Goal: Task Accomplishment & Management: Manage account settings

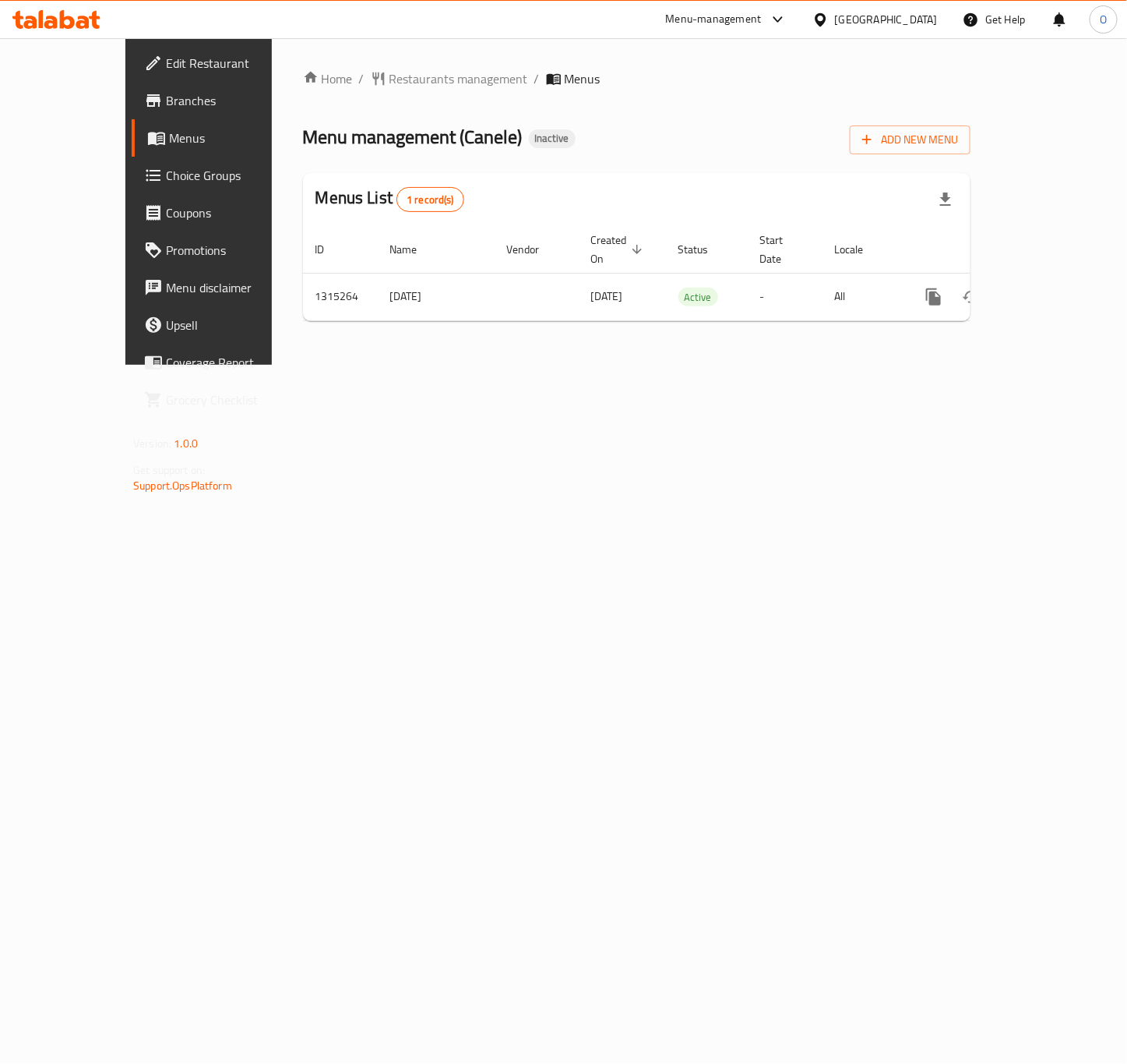
click at [599, 365] on div "Home / Restaurants management / Menus Menu management ( Canele ) Inactive Add N…" at bounding box center [637, 201] width 730 height 326
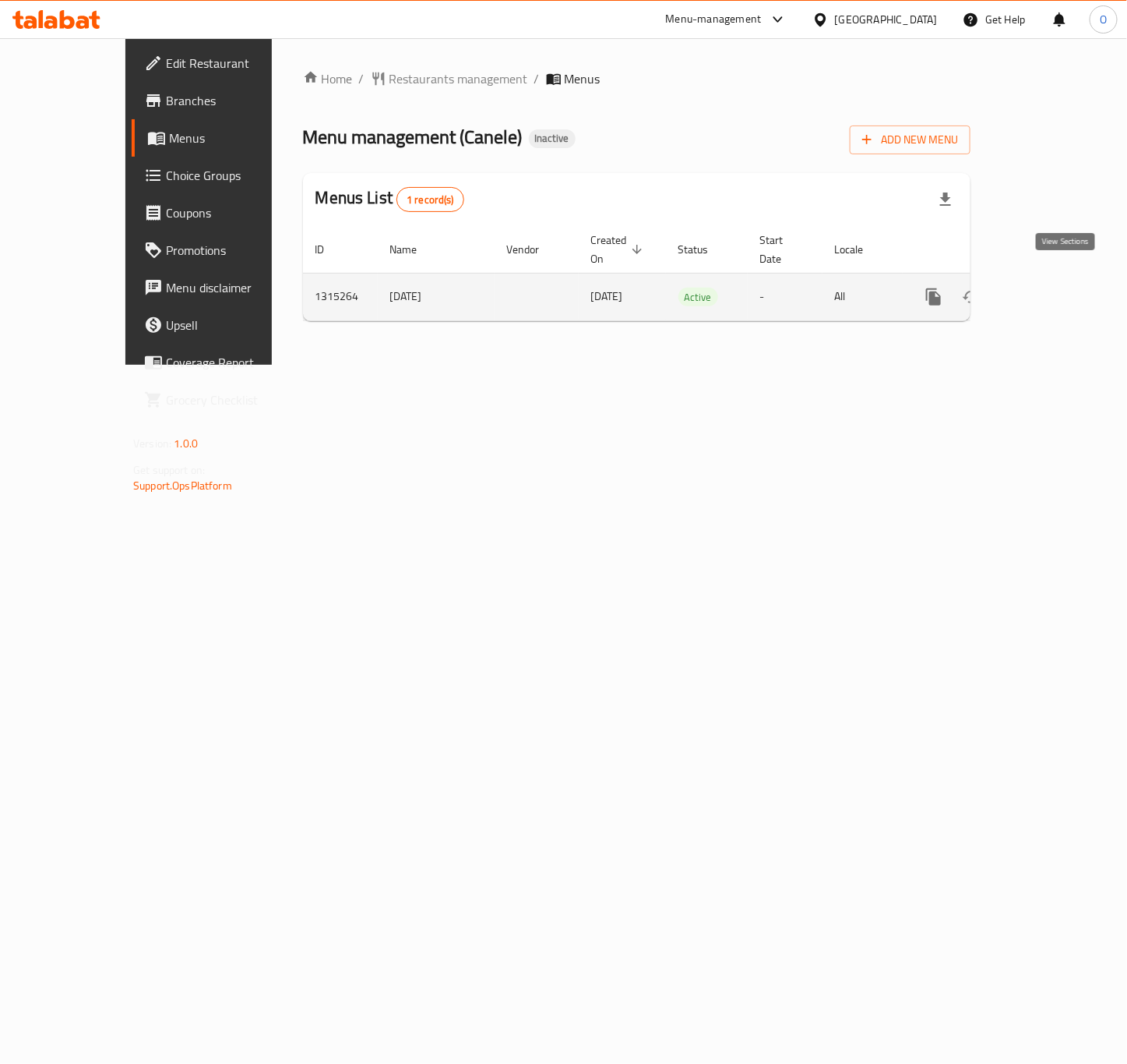
click at [1065, 281] on link "enhanced table" at bounding box center [1046, 297] width 37 height 37
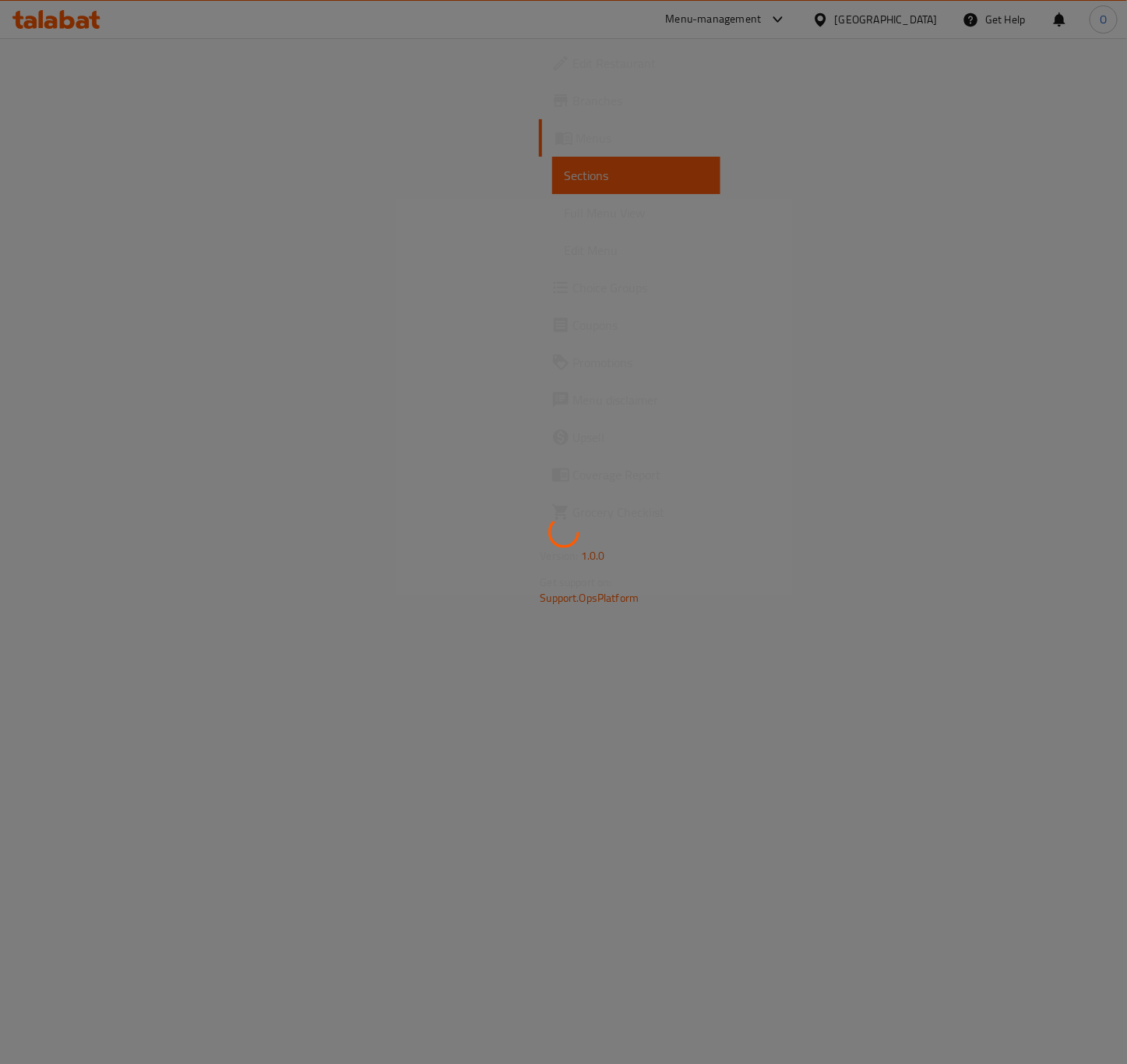
click at [66, 106] on div at bounding box center [563, 532] width 1127 height 1064
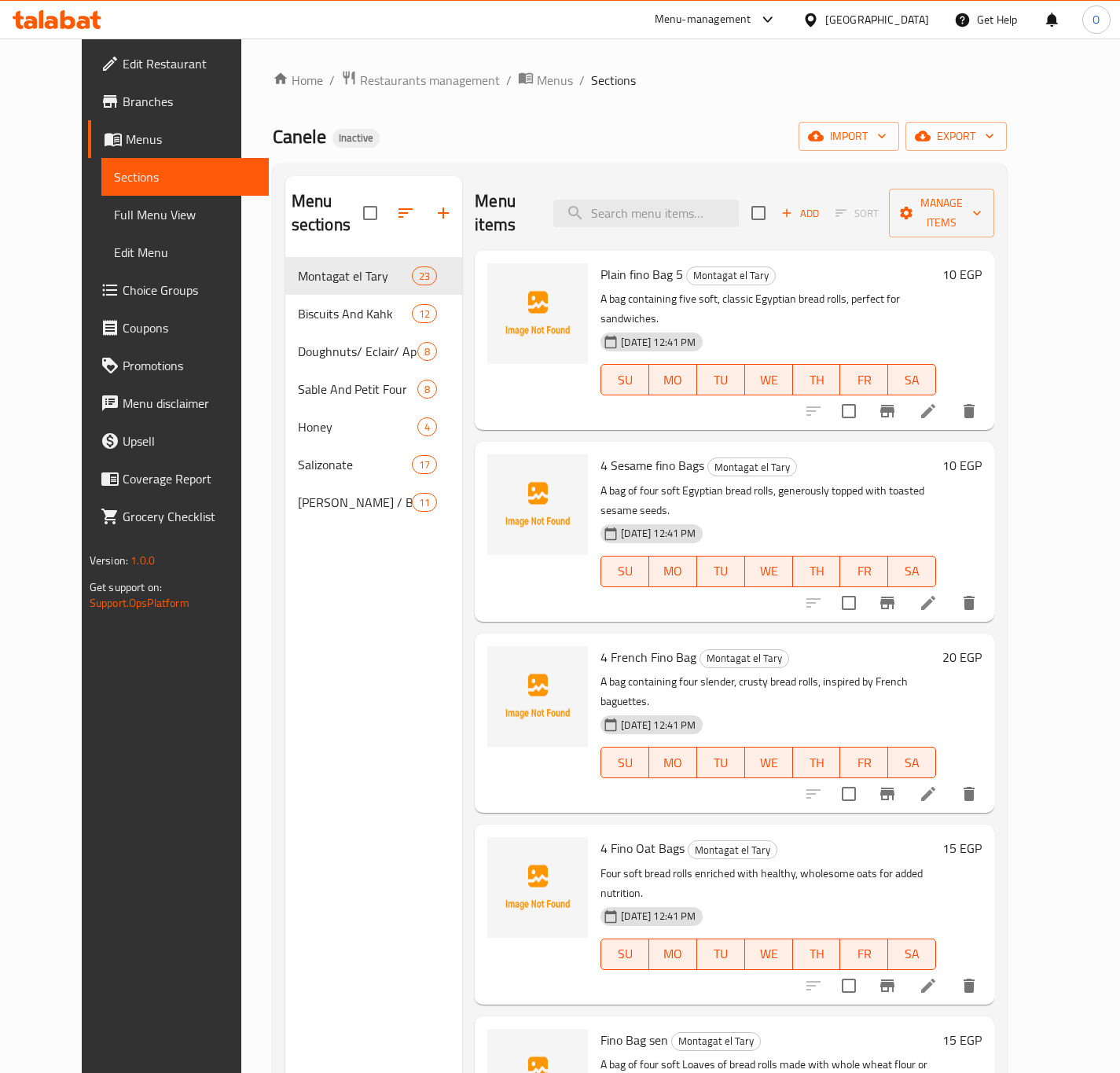
click at [122, 97] on span "Branches" at bounding box center [189, 100] width 133 height 19
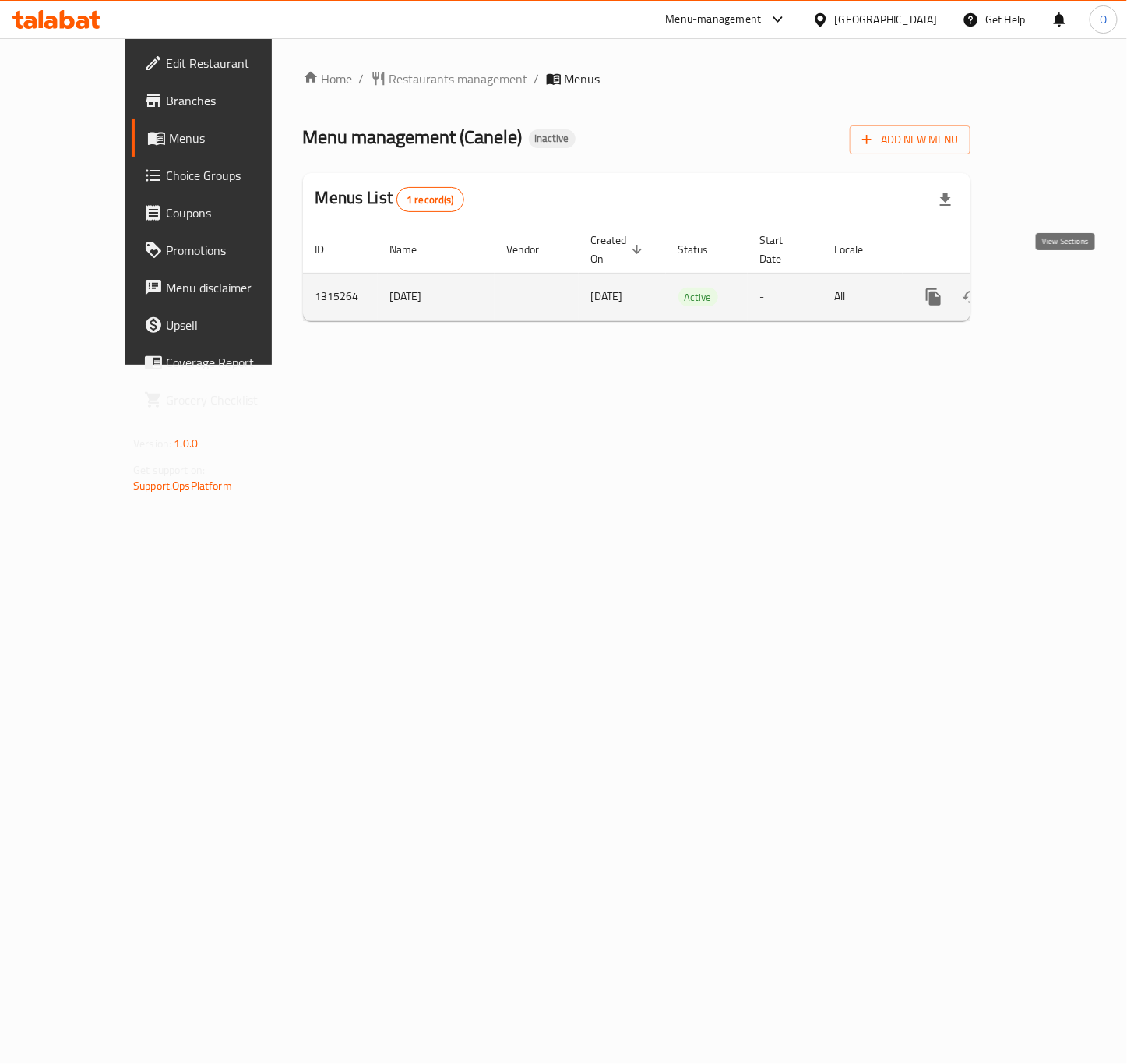
click at [1065, 295] on link "enhanced table" at bounding box center [1046, 297] width 37 height 37
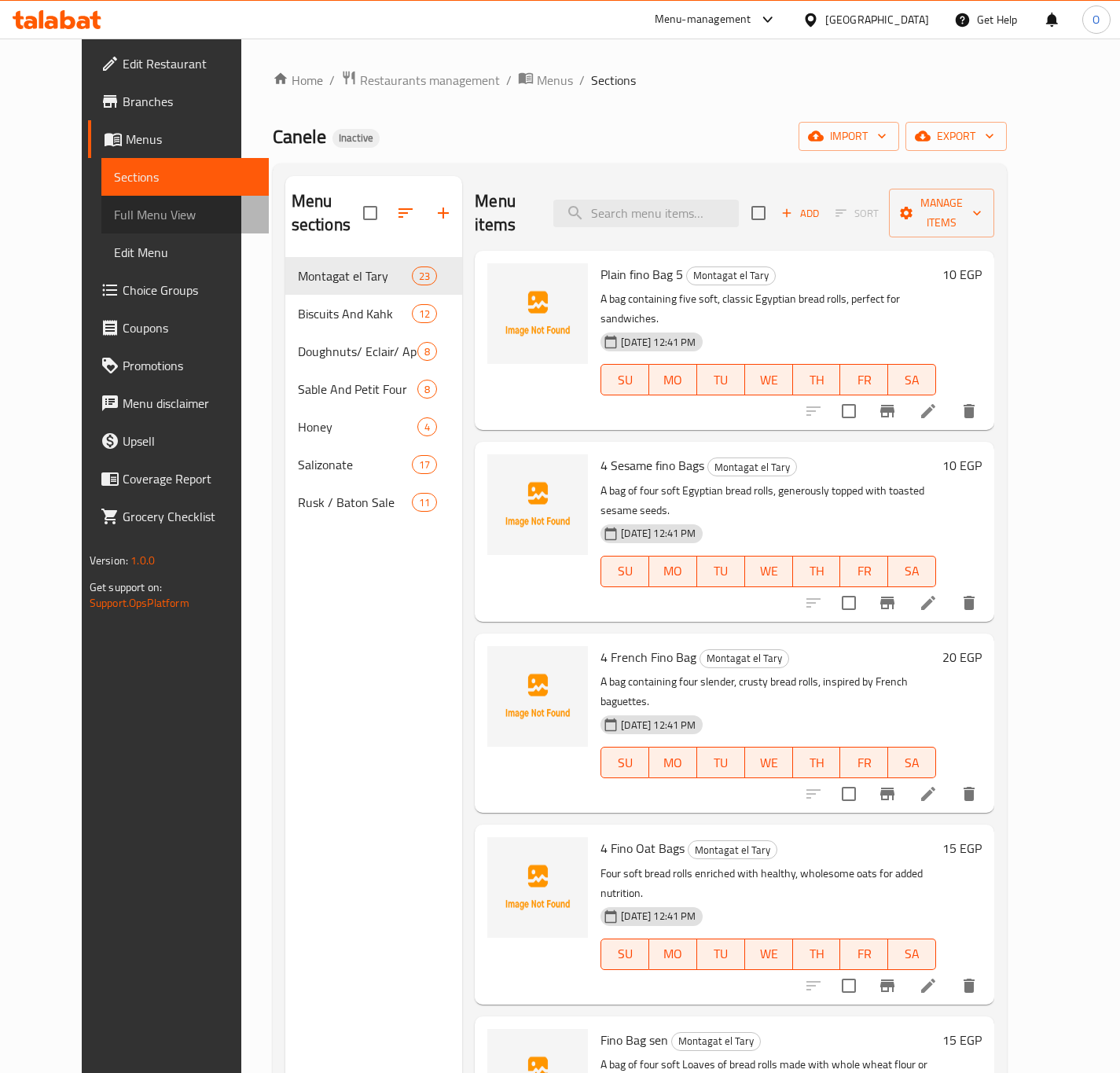
click at [120, 215] on span "Full Menu View" at bounding box center [185, 214] width 142 height 19
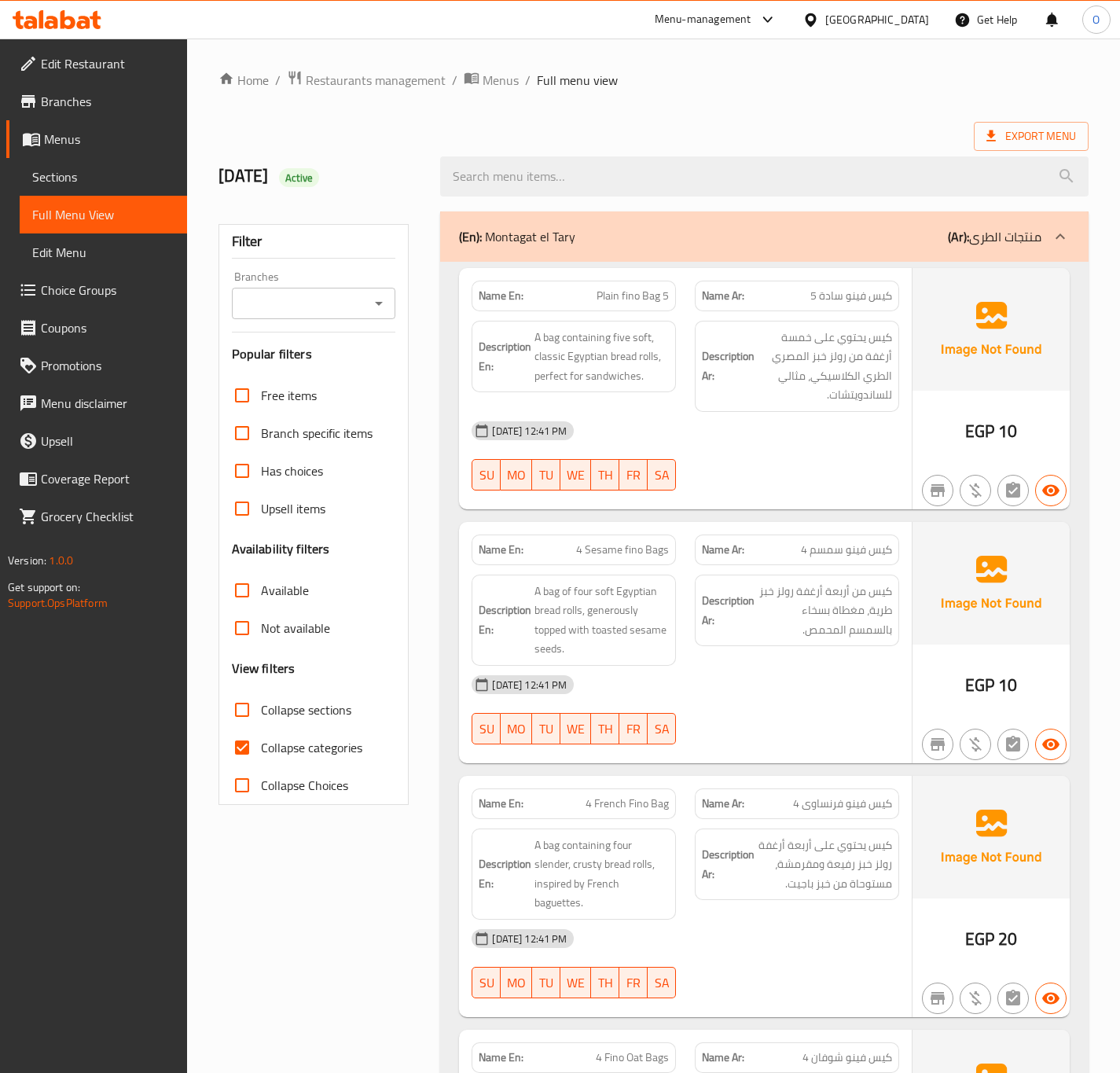
click at [335, 290] on div "Branches" at bounding box center [313, 303] width 164 height 32
click at [354, 309] on input "Branches" at bounding box center [301, 303] width 129 height 22
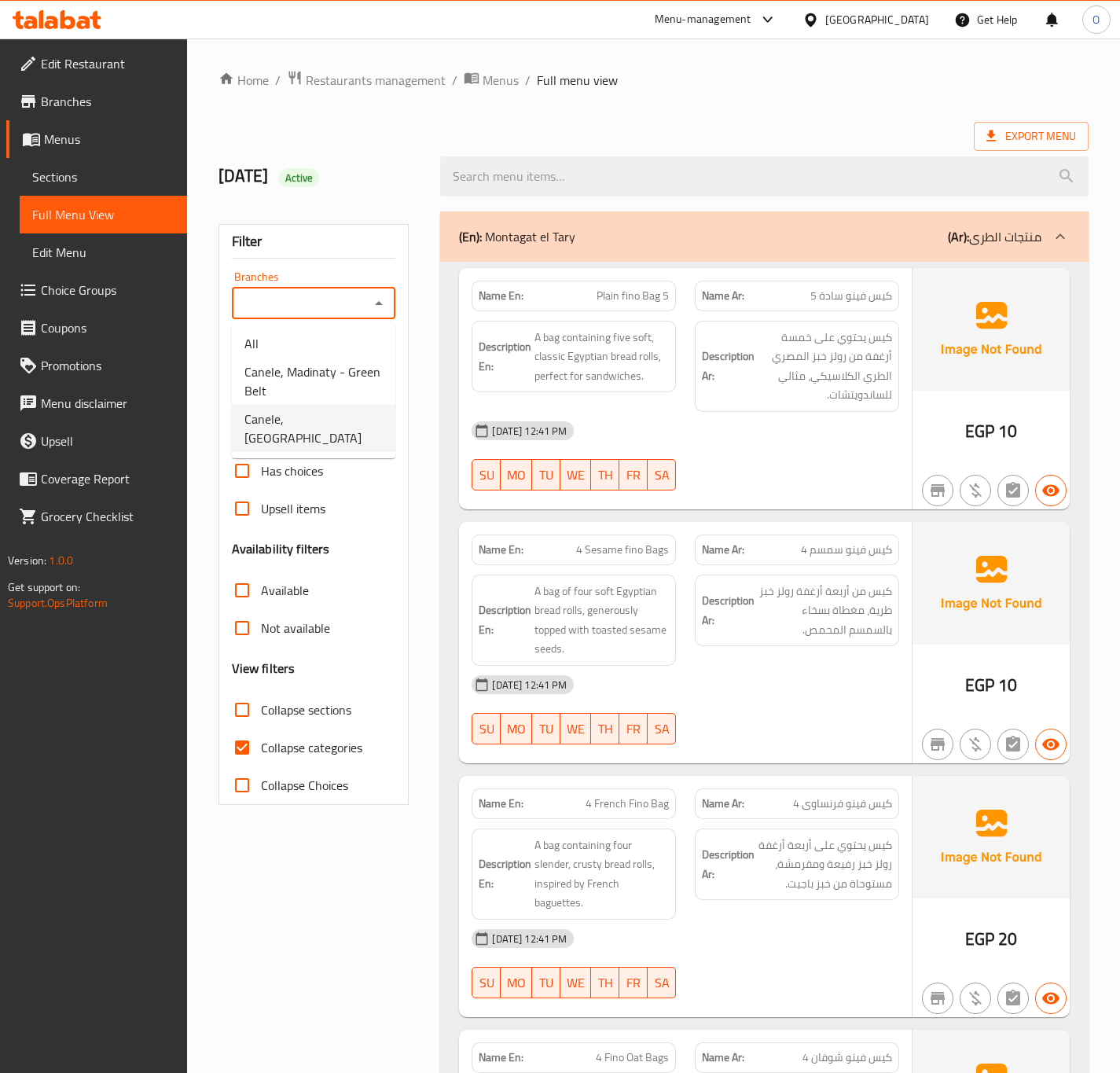
click at [328, 415] on span "Canele, [GEOGRAPHIC_DATA]" at bounding box center [313, 429] width 138 height 38
type input "Canele, [GEOGRAPHIC_DATA]"
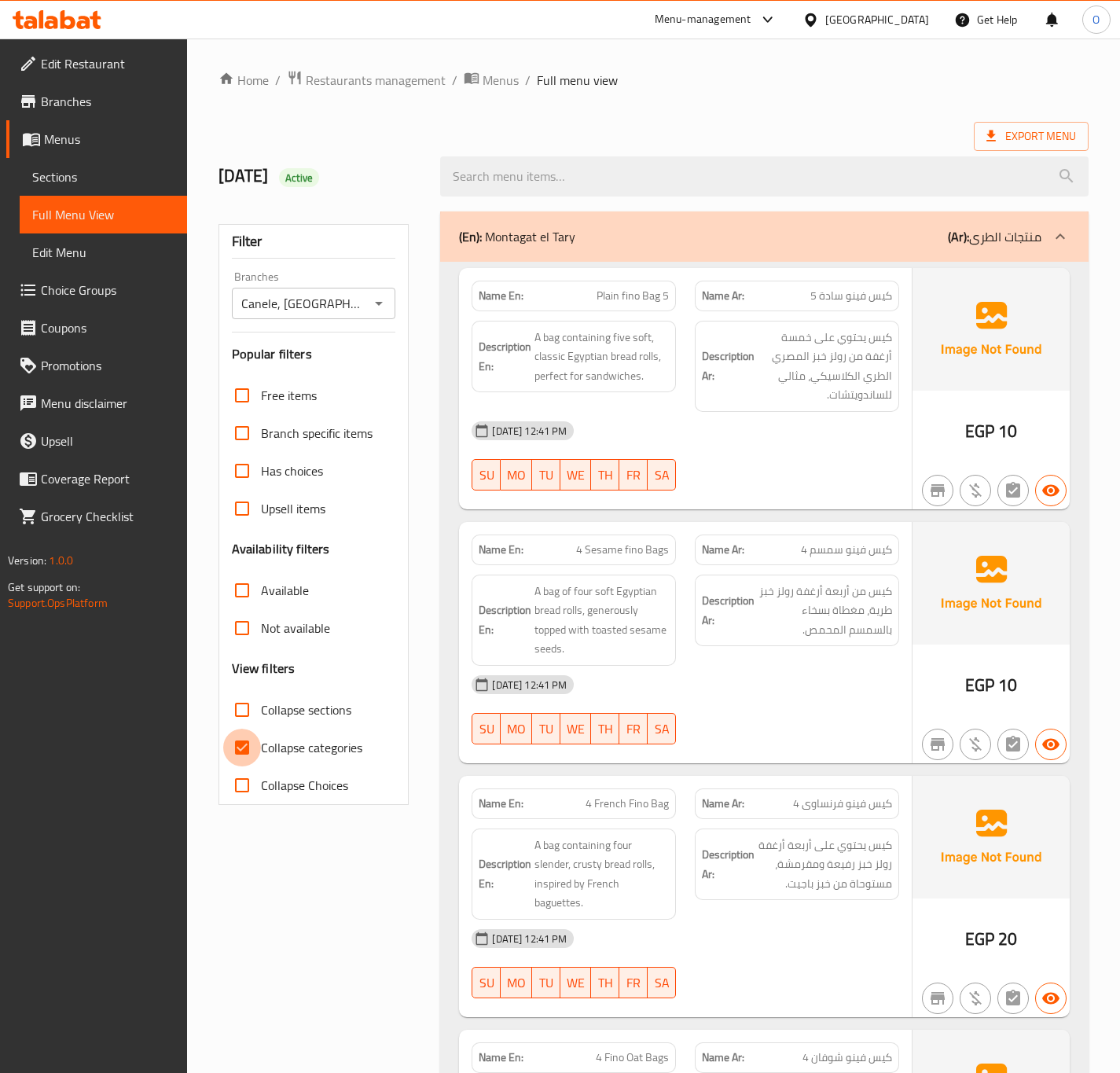
click at [246, 750] on input "Collapse categories" at bounding box center [242, 748] width 38 height 38
checkbox input "false"
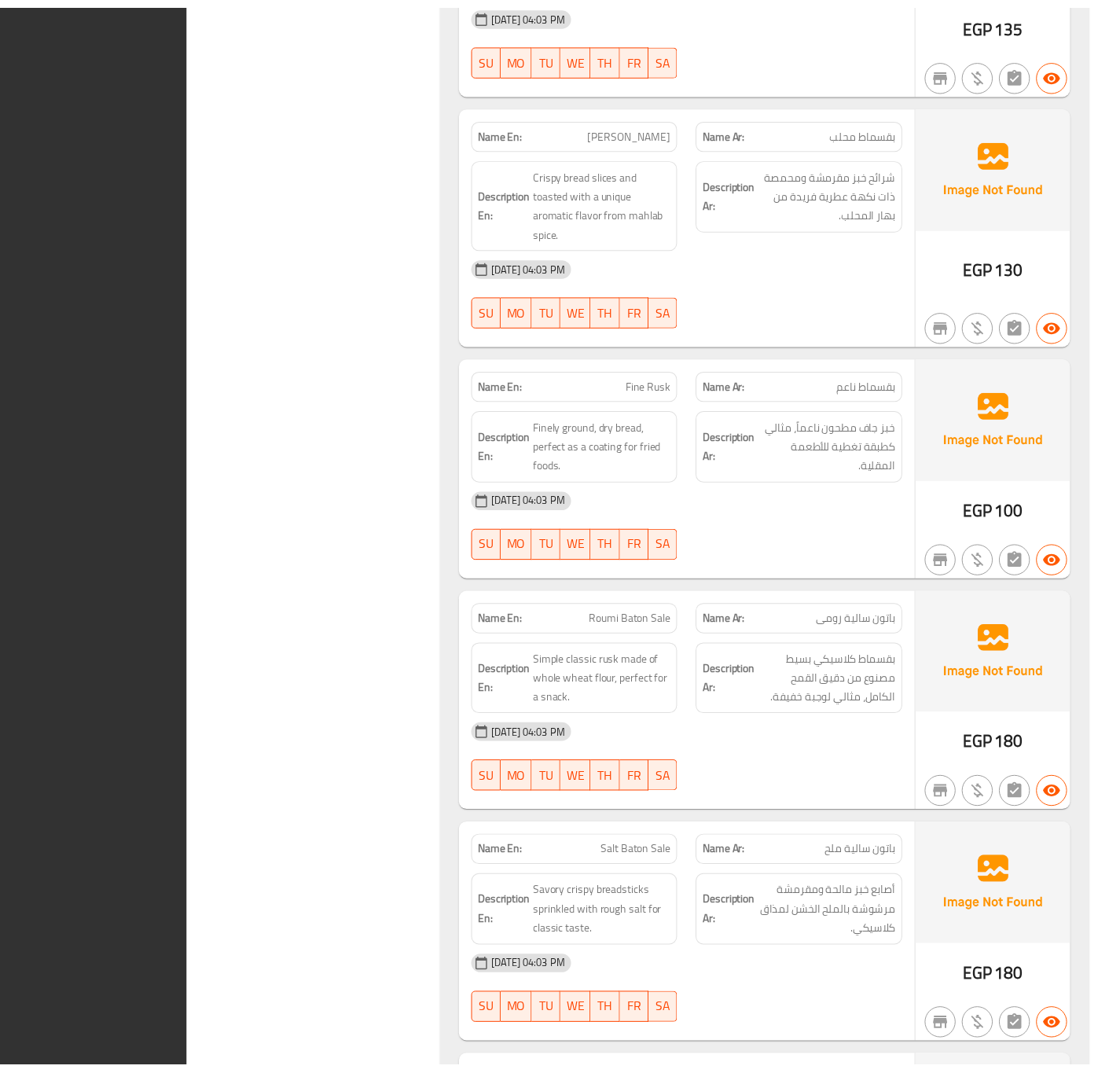
scroll to position [21575, 0]
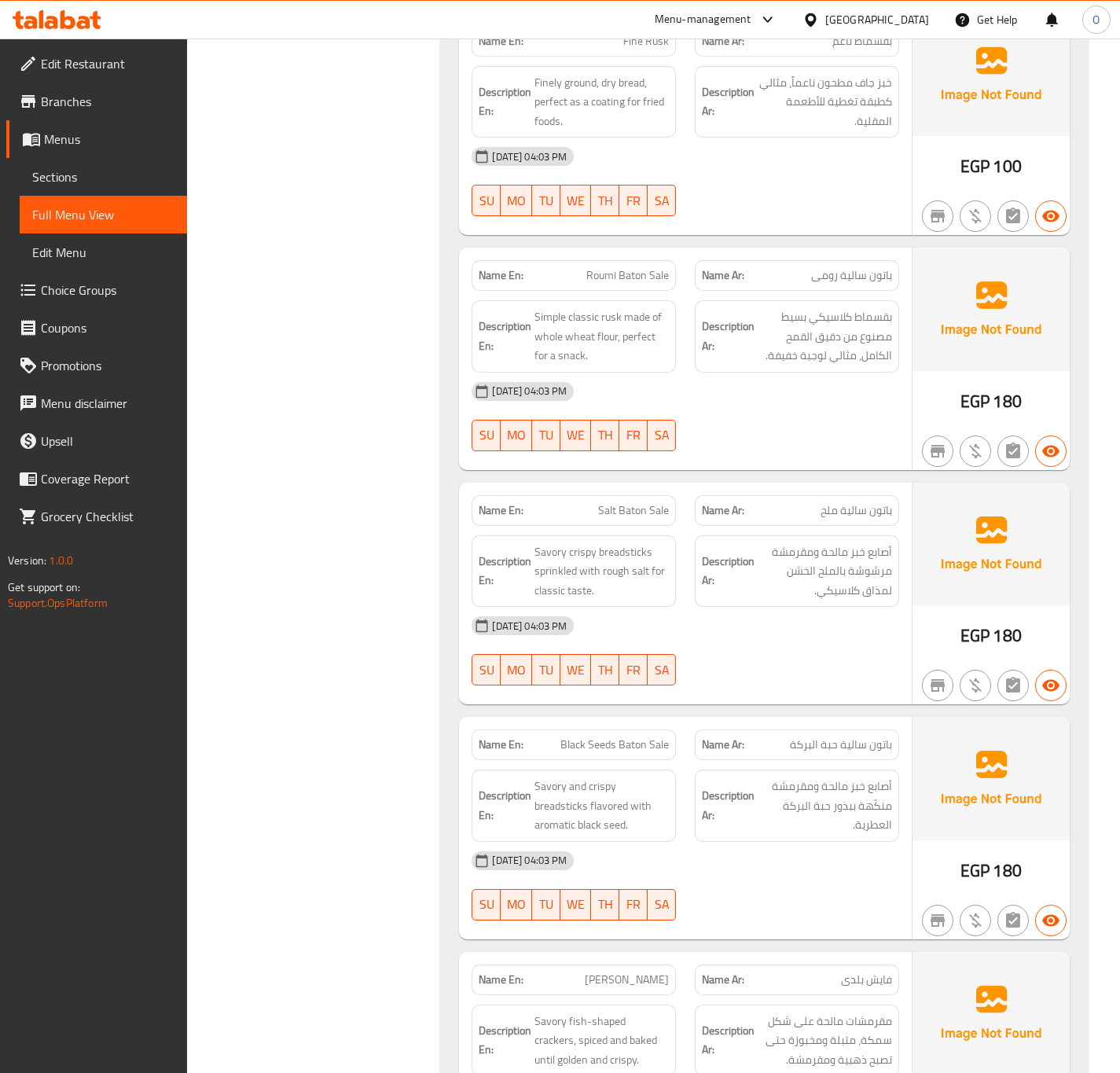
click at [79, 102] on span "Branches" at bounding box center [107, 100] width 133 height 19
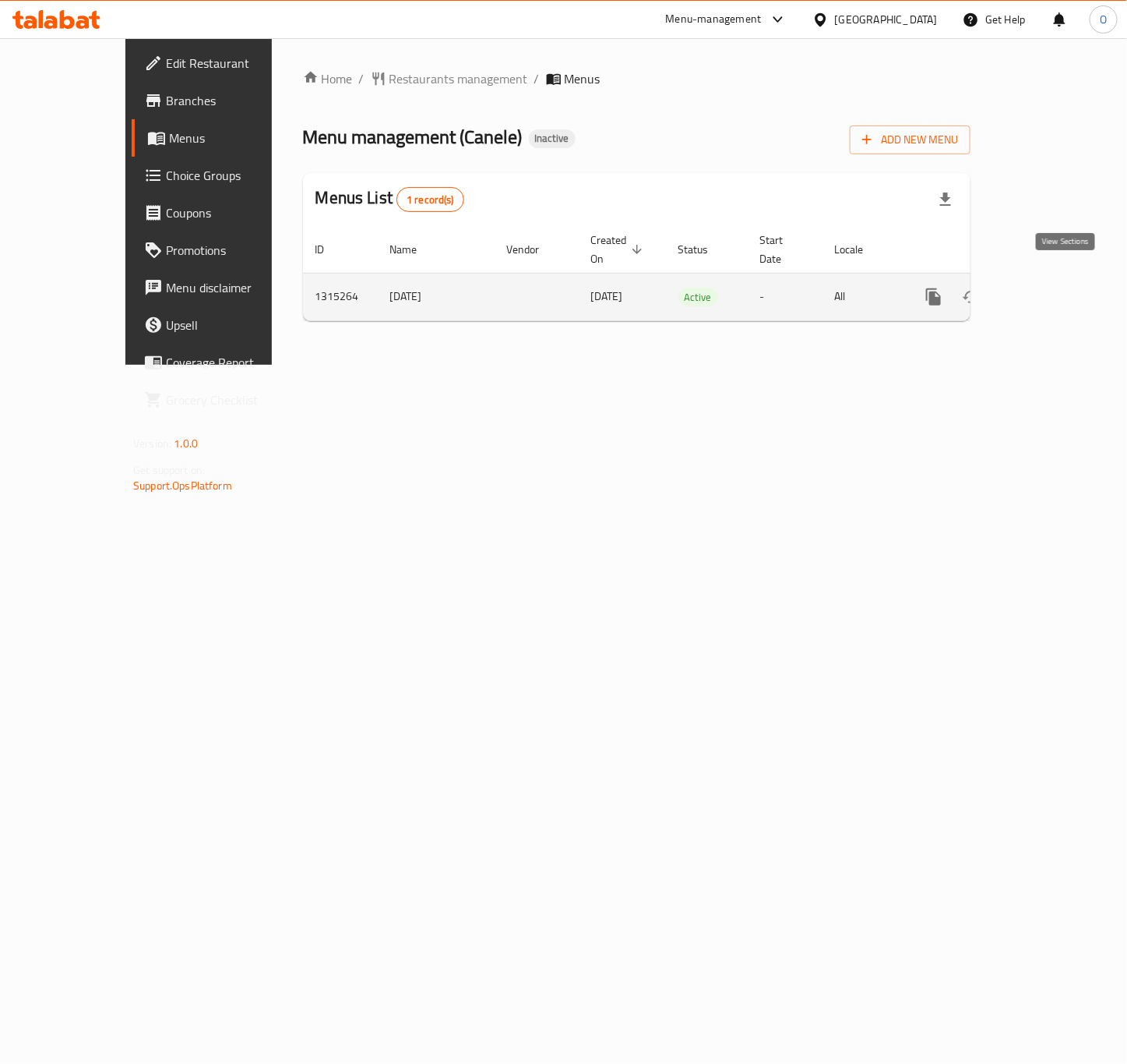
click at [1056, 288] on icon "enhanced table" at bounding box center [1046, 297] width 19 height 19
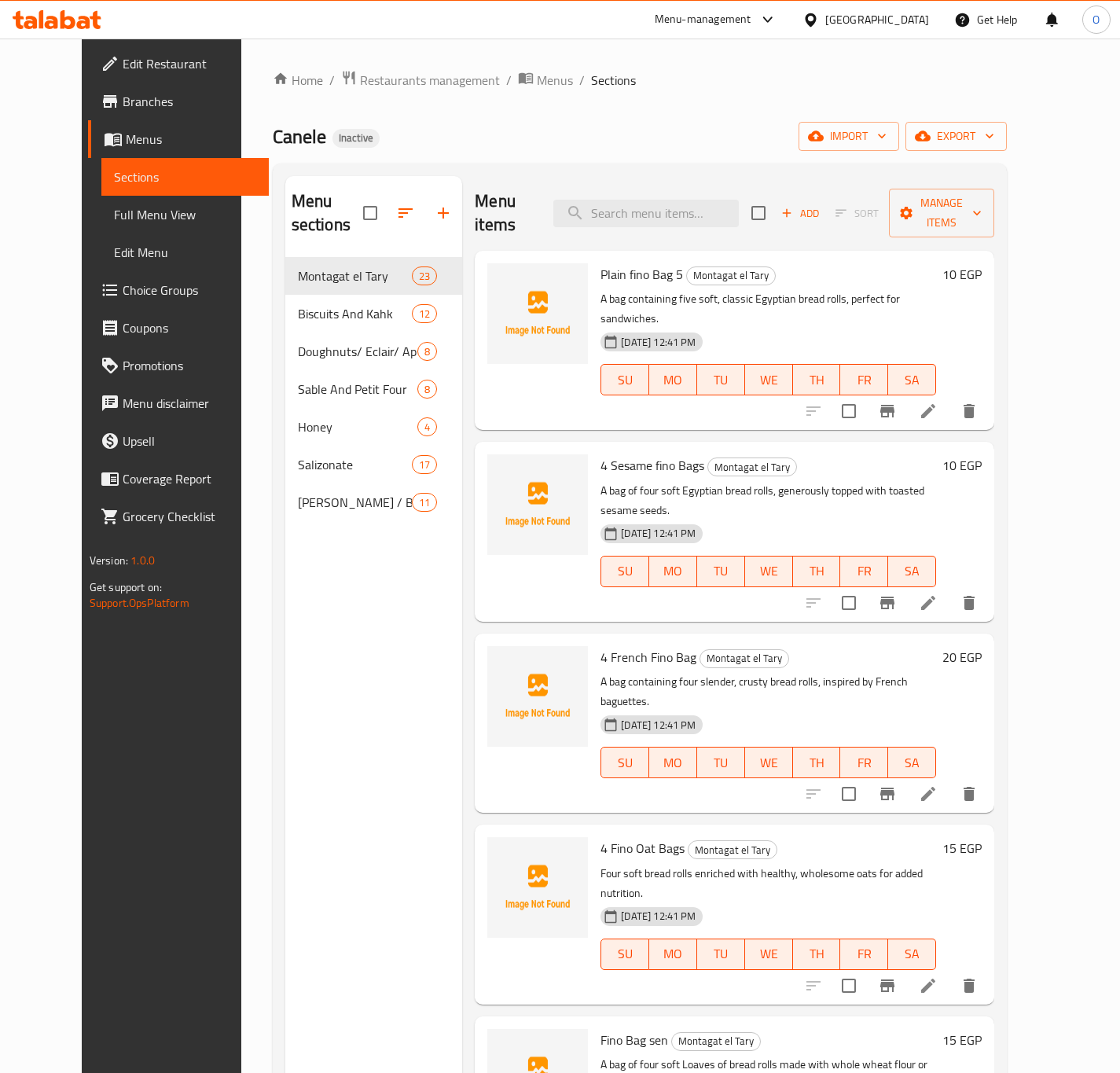
click at [122, 62] on span "Edit Restaurant" at bounding box center [189, 64] width 133 height 19
